Goal: Transaction & Acquisition: Obtain resource

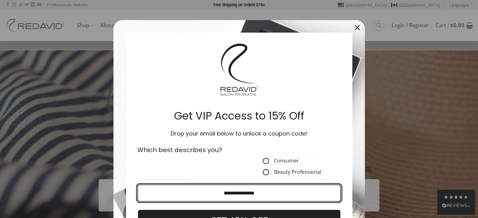
click at [264, 196] on input "Email field" at bounding box center [239, 193] width 204 height 17
type input "**********"
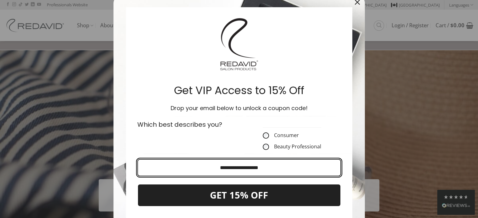
scroll to position [63, 0]
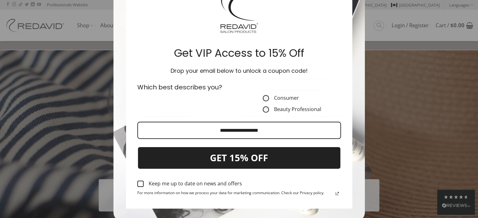
click at [139, 185] on div "Marketing offer form" at bounding box center [140, 184] width 6 height 6
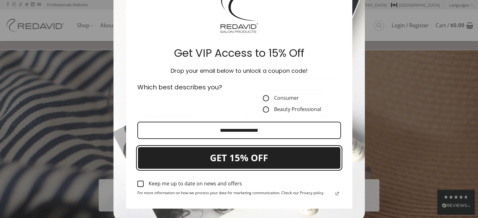
click at [232, 158] on button "GET 15% OFF" at bounding box center [239, 158] width 204 height 23
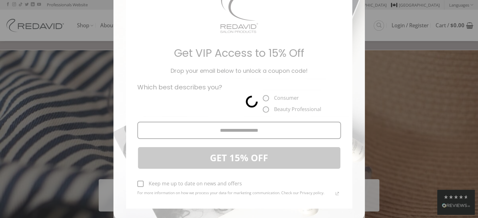
scroll to position [1, 0]
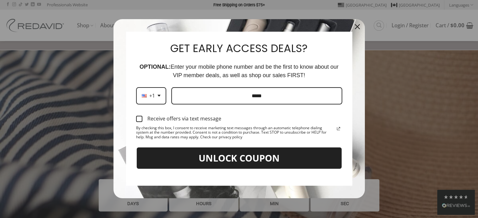
click at [136, 120] on div "Marketing offer form" at bounding box center [139, 119] width 6 height 6
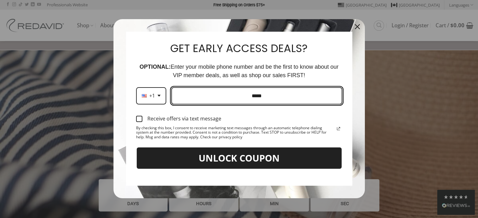
click at [205, 94] on input "Phone number field" at bounding box center [256, 95] width 171 height 17
click at [242, 95] on input "**********" at bounding box center [256, 95] width 171 height 17
type input "**********"
click at [136, 147] on button "UNLOCK COUPON" at bounding box center [239, 158] width 206 height 23
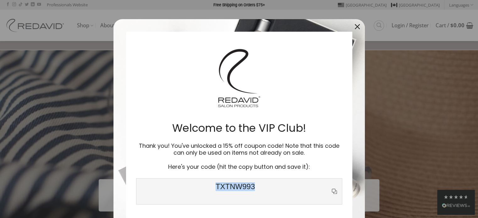
drag, startPoint x: 215, startPoint y: 185, endPoint x: 257, endPoint y: 181, distance: 41.7
click at [257, 181] on div "TXTNW993" at bounding box center [239, 192] width 206 height 26
copy span "TXTNW993"
click at [356, 26] on icon "close icon" at bounding box center [357, 26] width 5 height 5
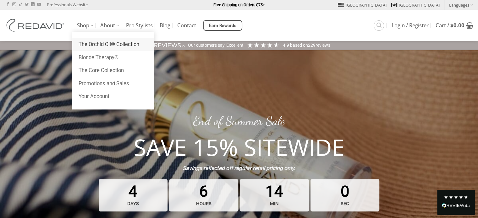
click at [107, 45] on link "The Orchid Oil® Collection" at bounding box center [113, 44] width 82 height 13
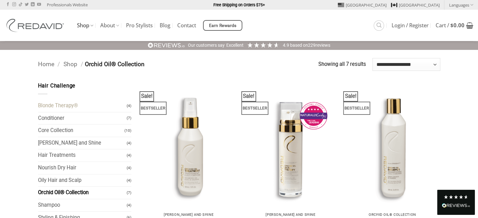
click at [65, 105] on link "Blonde Therapy®" at bounding box center [82, 106] width 89 height 12
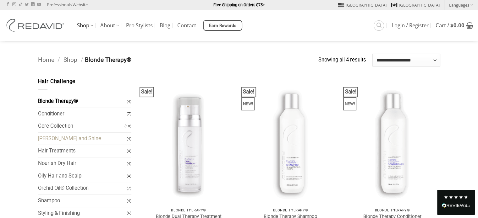
click at [89, 137] on link "[PERSON_NAME] and Shine" at bounding box center [82, 139] width 89 height 12
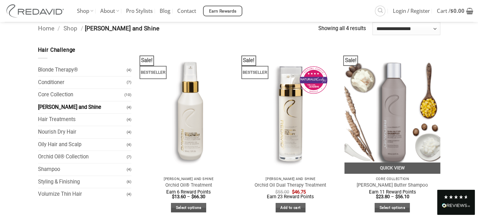
scroll to position [31, 0]
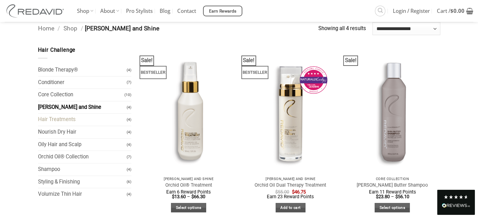
click at [64, 119] on link "Hair Treatments" at bounding box center [82, 120] width 89 height 12
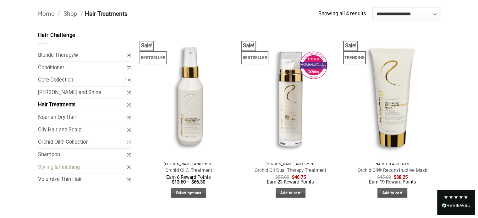
scroll to position [63, 0]
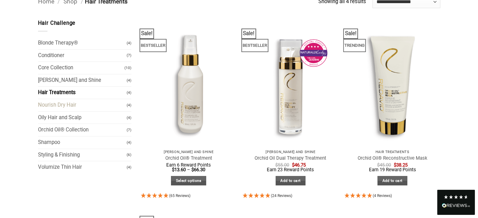
click at [69, 104] on link "Nourish Dry Hair" at bounding box center [82, 105] width 89 height 12
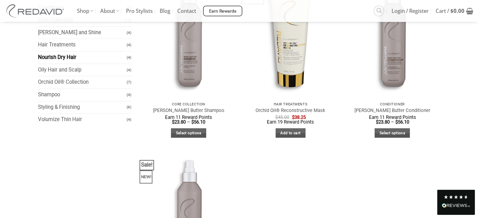
scroll to position [94, 0]
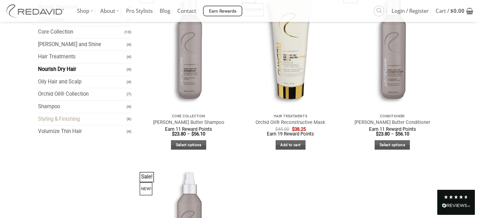
click at [73, 119] on link "Styling & Finishing" at bounding box center [82, 119] width 89 height 12
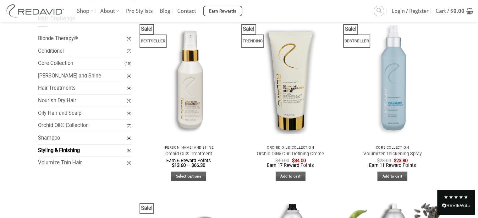
scroll to position [31, 0]
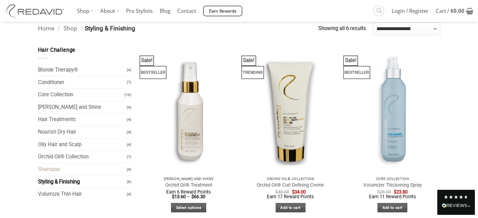
click at [58, 171] on link "Shampoo" at bounding box center [82, 170] width 89 height 12
